Goal: Check status: Check status

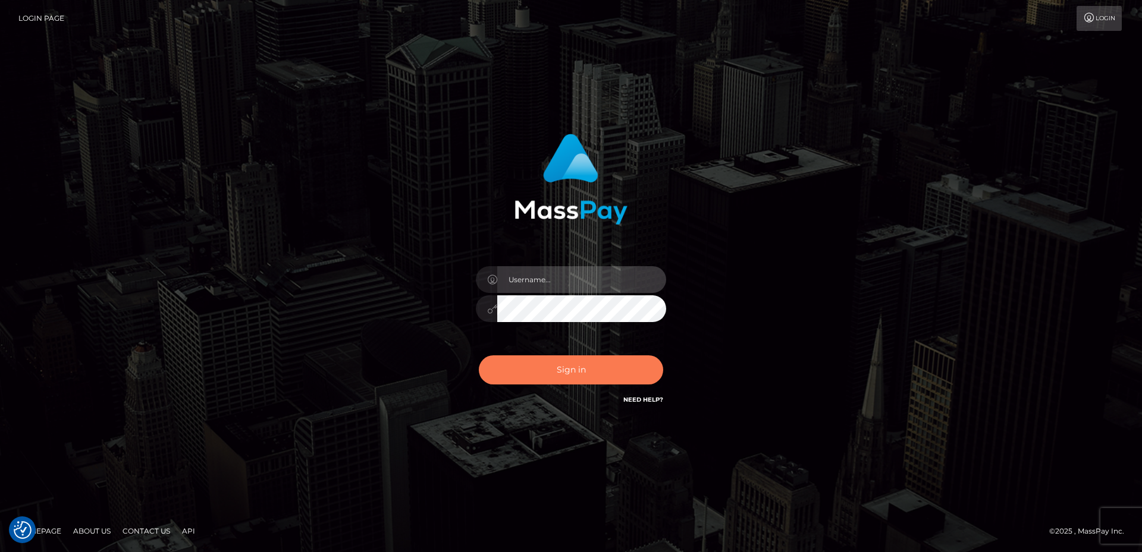
type input "David.B2Sprin"
click at [574, 356] on button "Sign in" at bounding box center [571, 370] width 184 height 29
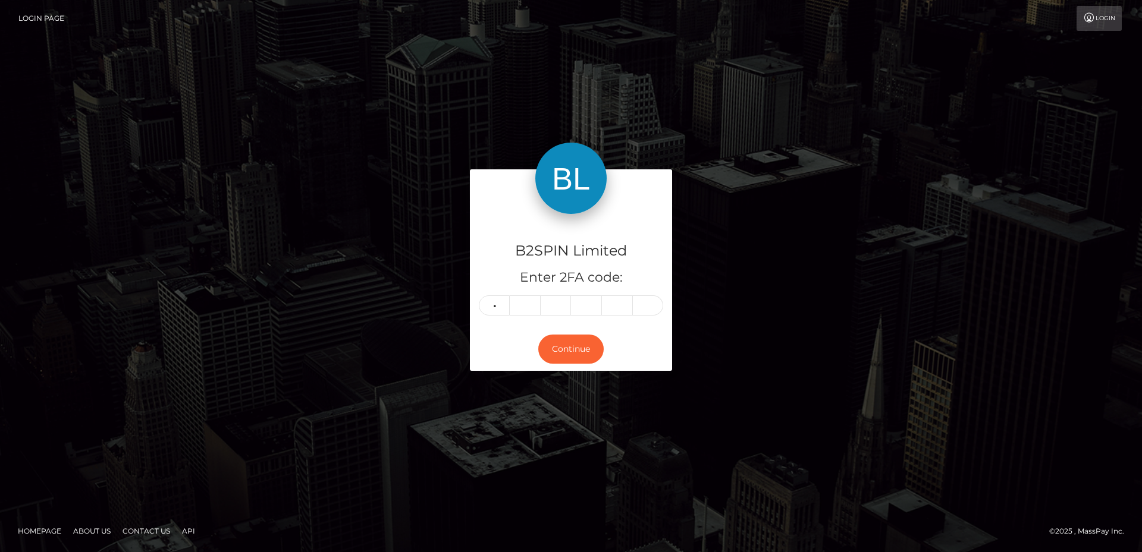
type input "2"
type input "9"
click at [584, 305] on input "text" at bounding box center [586, 306] width 31 height 20
click at [588, 308] on input "text" at bounding box center [586, 306] width 31 height 20
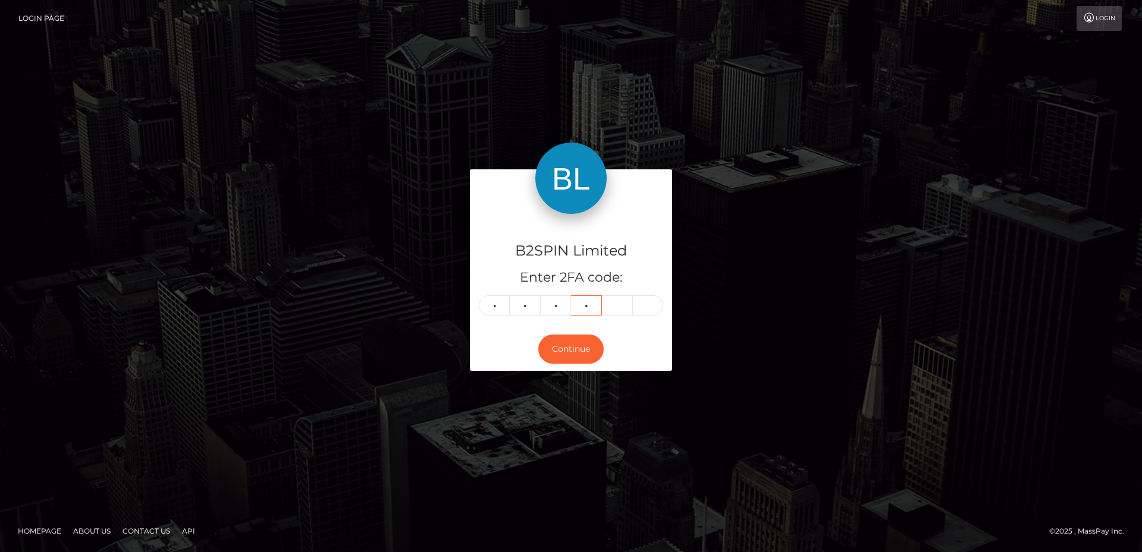
type input "5"
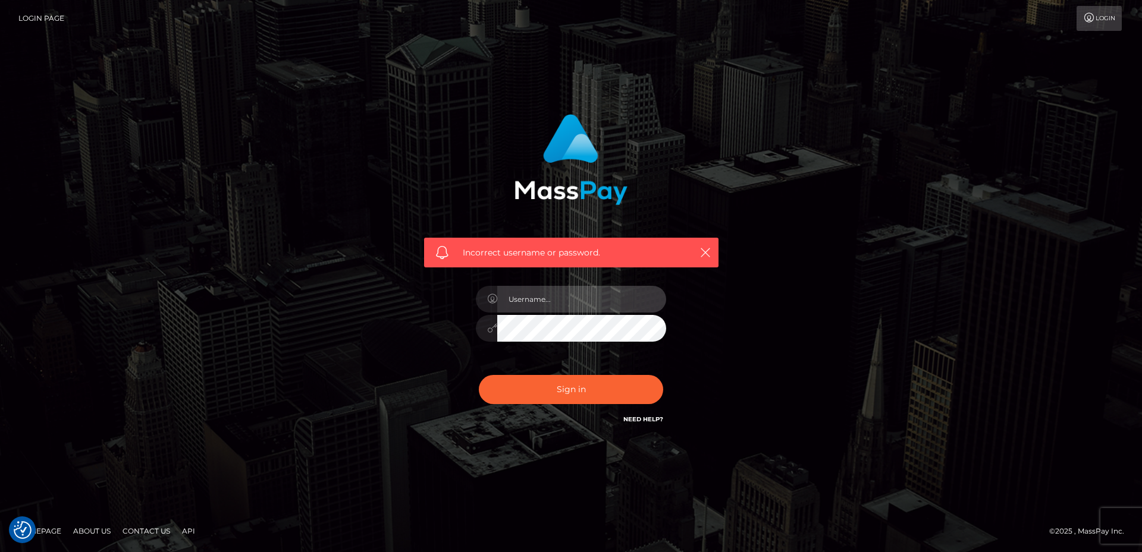
type input "David.B2Sprin"
click at [567, 406] on div "Sign in Need Help?" at bounding box center [571, 394] width 208 height 53
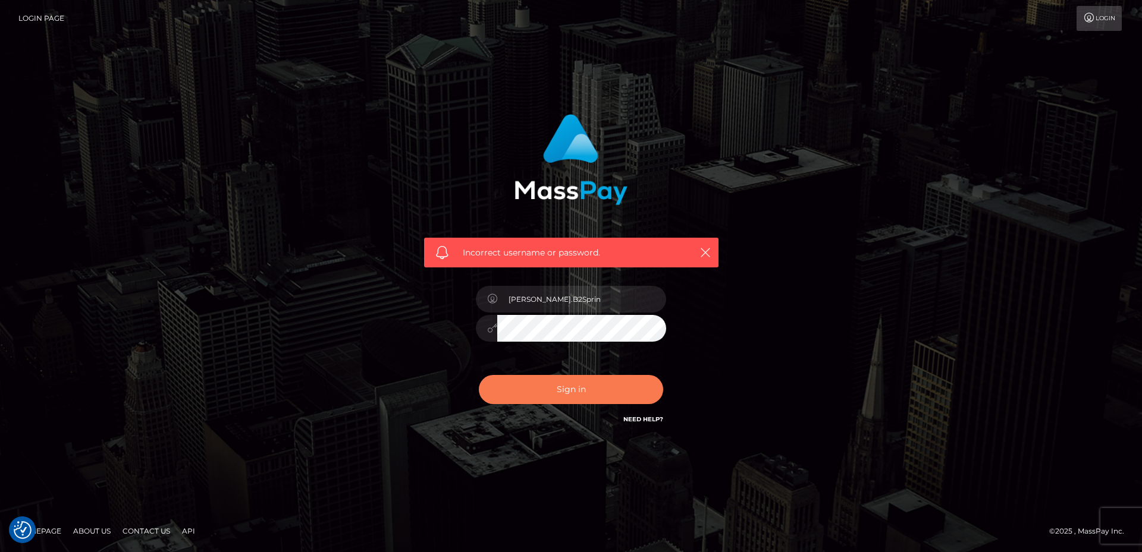
click at [569, 403] on button "Sign in" at bounding box center [571, 389] width 184 height 29
click at [570, 394] on button "Sign in" at bounding box center [571, 389] width 184 height 29
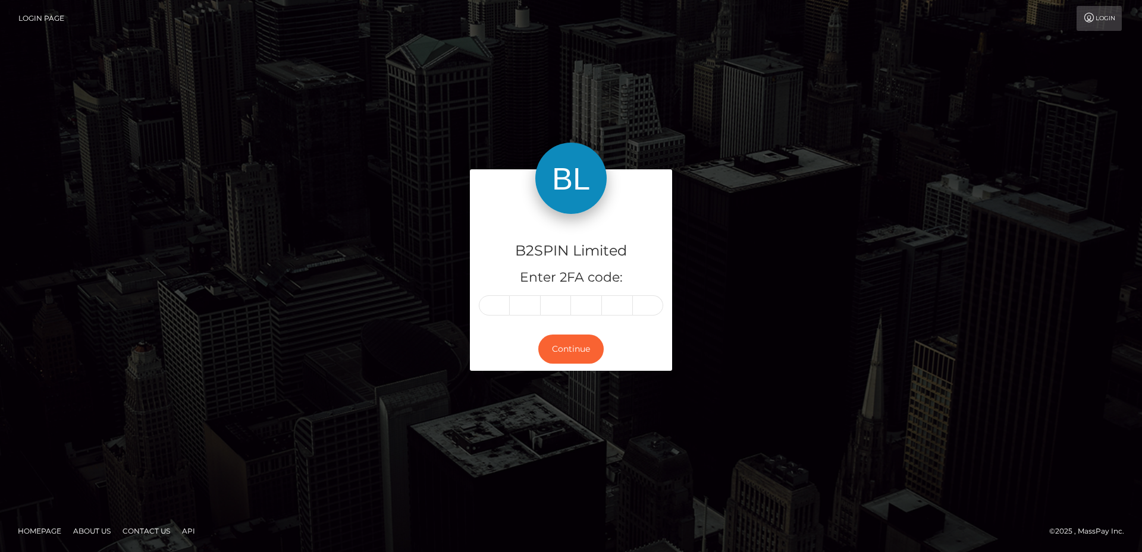
click at [494, 306] on input "text" at bounding box center [494, 306] width 31 height 20
type input "9"
type input "1"
type input "5"
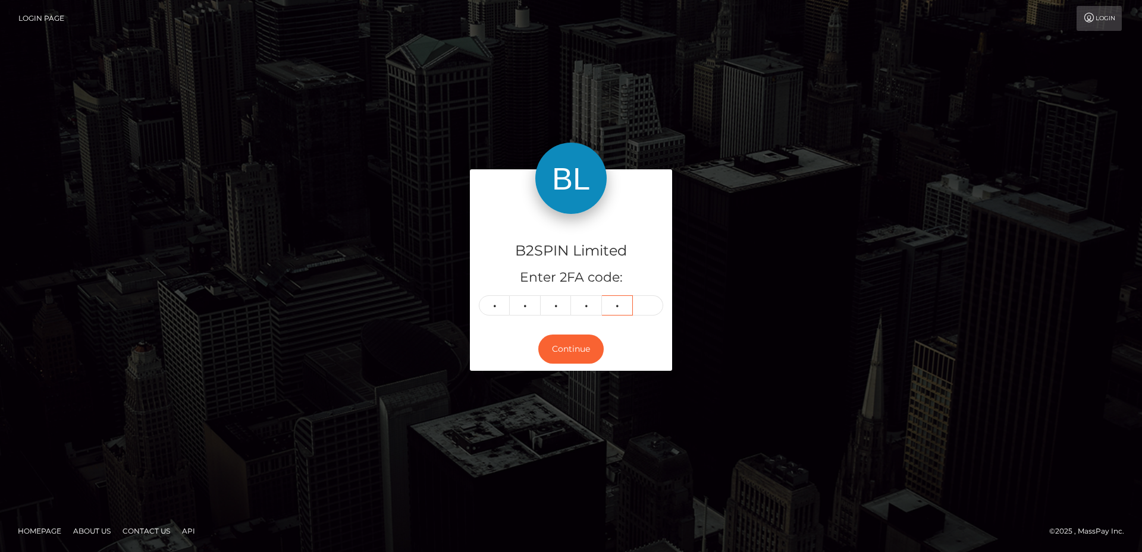
type input "5"
click at [568, 352] on button "Continue" at bounding box center [570, 349] width 65 height 29
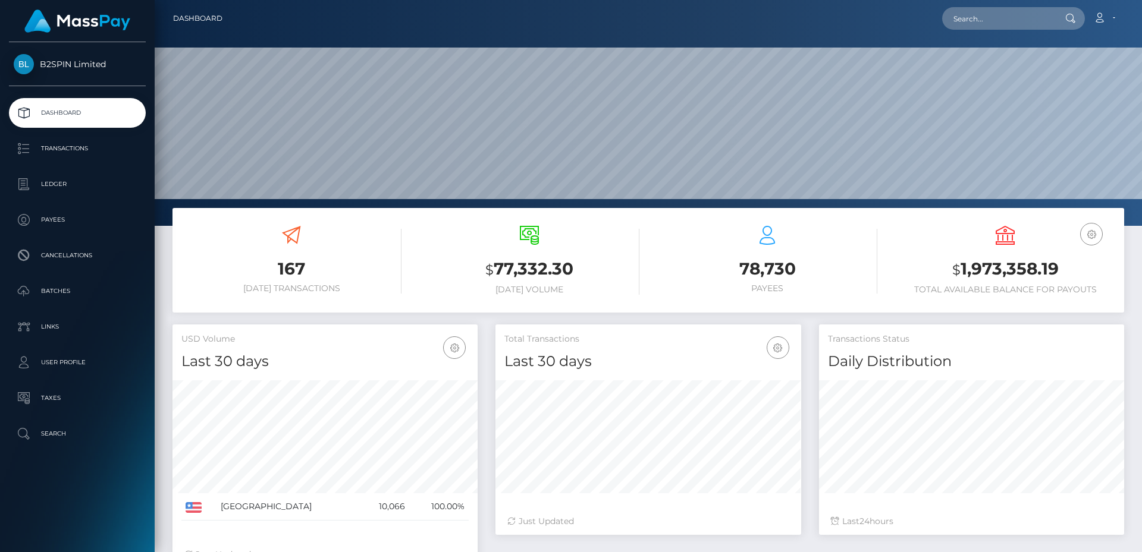
scroll to position [211, 306]
click at [973, 19] on input "text" at bounding box center [998, 18] width 112 height 23
paste input "3395475"
drag, startPoint x: 979, startPoint y: 14, endPoint x: 802, endPoint y: -2, distance: 177.4
click at [802, 0] on html "B2SPIN Limited Dashboard Transactions Ledger Payees Cancellations" at bounding box center [571, 276] width 1142 height 552
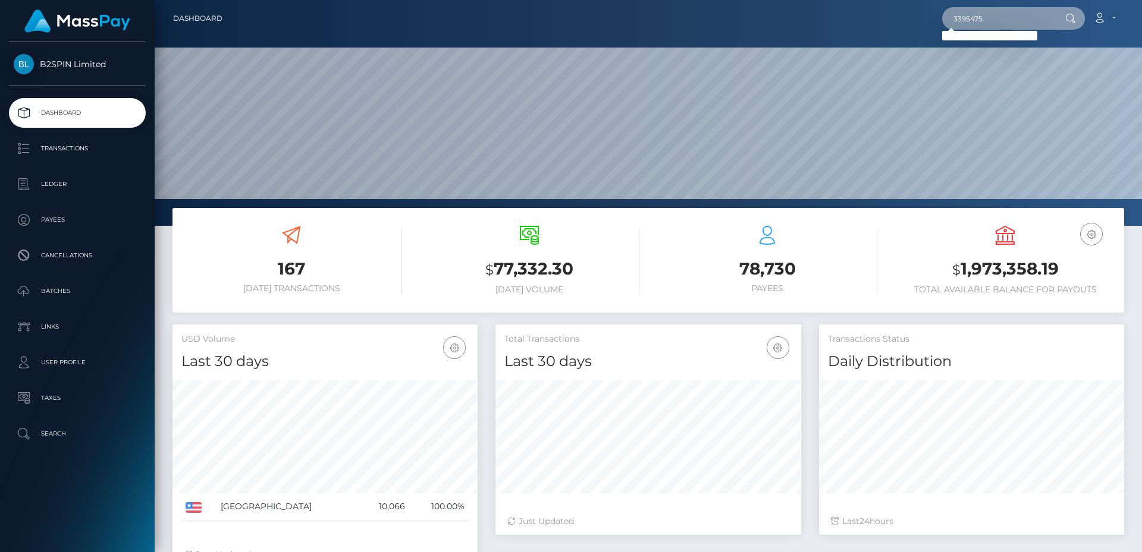
click at [990, 17] on input "3395475" at bounding box center [998, 18] width 112 height 23
paste input "184121243"
type input "1841212435"
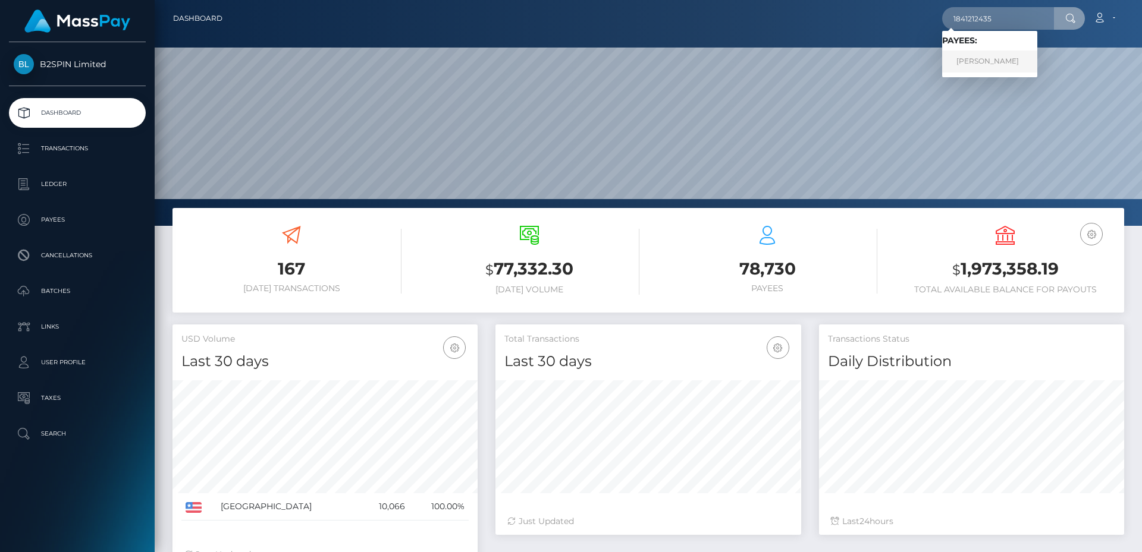
click at [995, 61] on link "[PERSON_NAME]" at bounding box center [989, 62] width 95 height 22
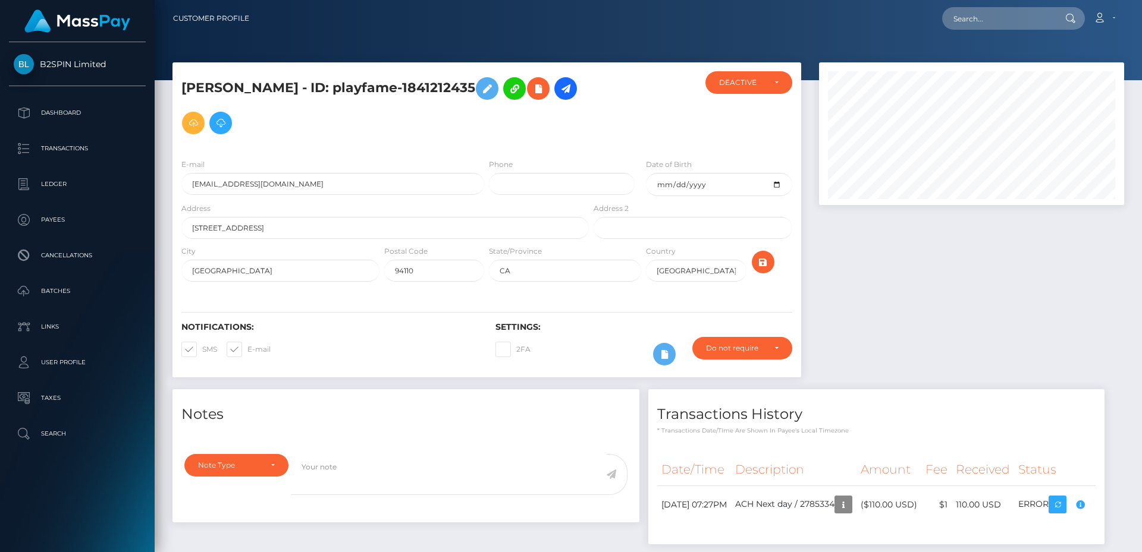
scroll to position [208, 0]
